Goal: Task Accomplishment & Management: Manage account settings

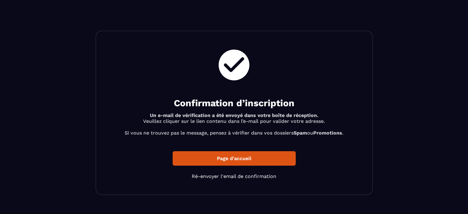
click at [215, 162] on p "Page d'accueil" at bounding box center [234, 158] width 123 height 14
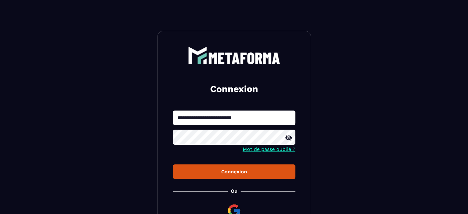
click at [214, 171] on div "Connexion" at bounding box center [234, 172] width 113 height 6
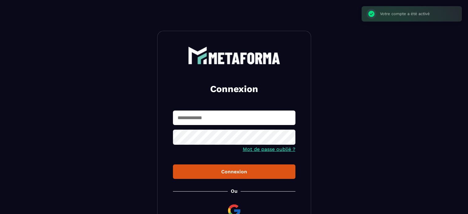
type input "**********"
click at [235, 172] on div "Connexion" at bounding box center [234, 172] width 113 height 6
